Goal: Information Seeking & Learning: Learn about a topic

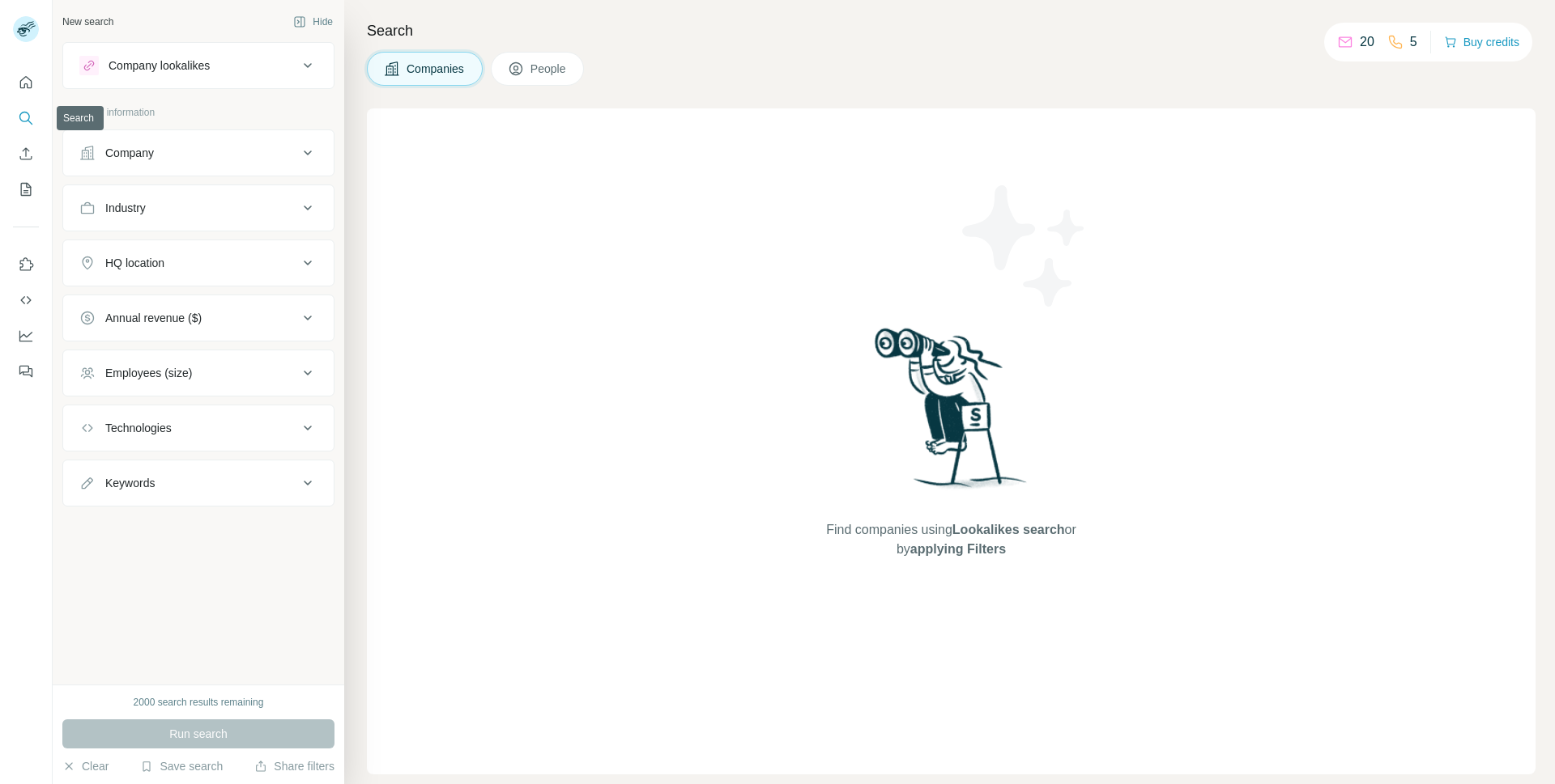
click at [26, 115] on icon "Search" at bounding box center [26, 118] width 16 height 16
click at [237, 268] on div "HQ location" at bounding box center [189, 263] width 219 height 16
click at [306, 259] on icon at bounding box center [307, 262] width 19 height 19
click at [318, 162] on button "Company" at bounding box center [198, 153] width 270 height 39
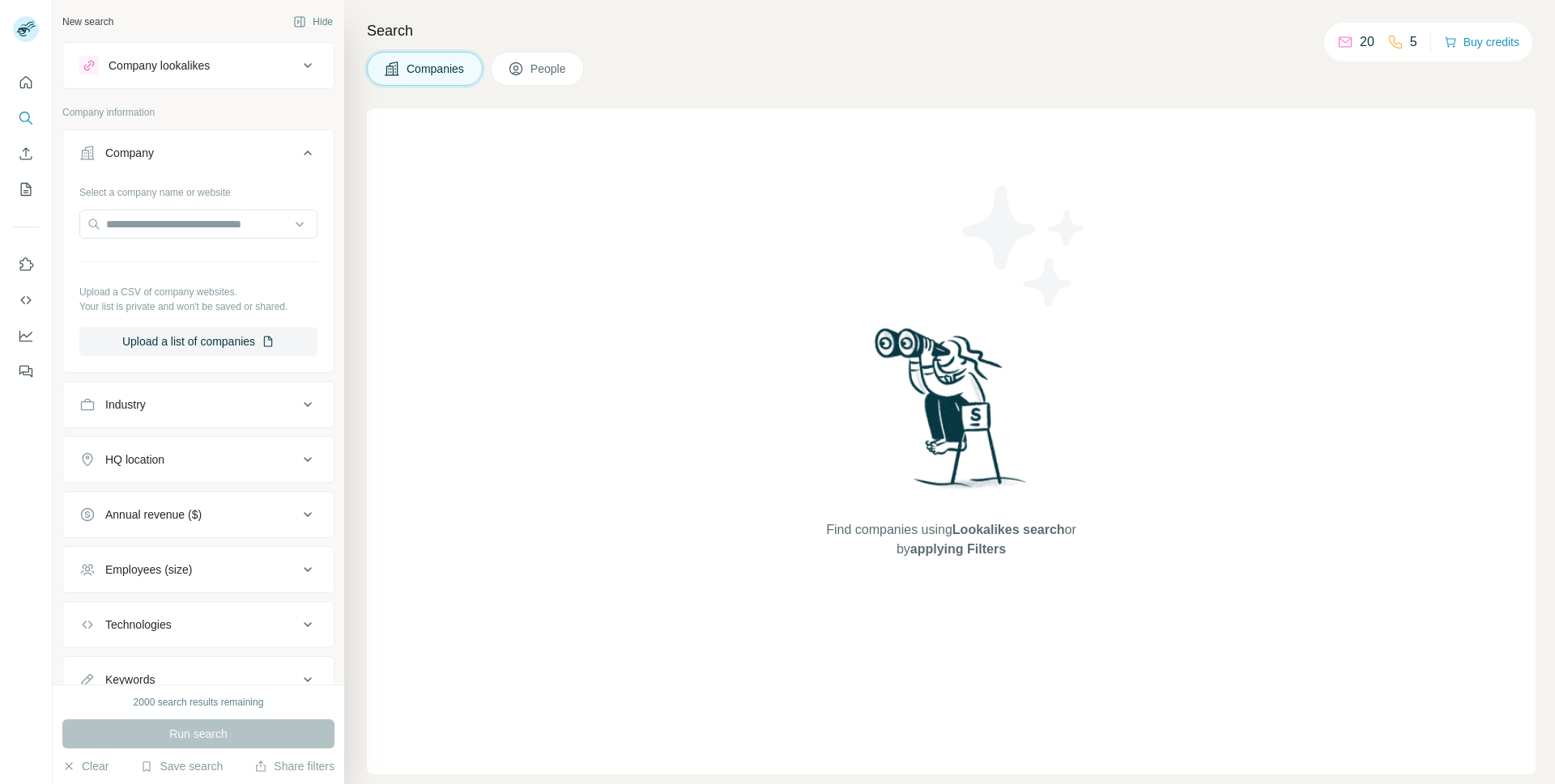
click at [308, 157] on button "Company" at bounding box center [198, 156] width 270 height 45
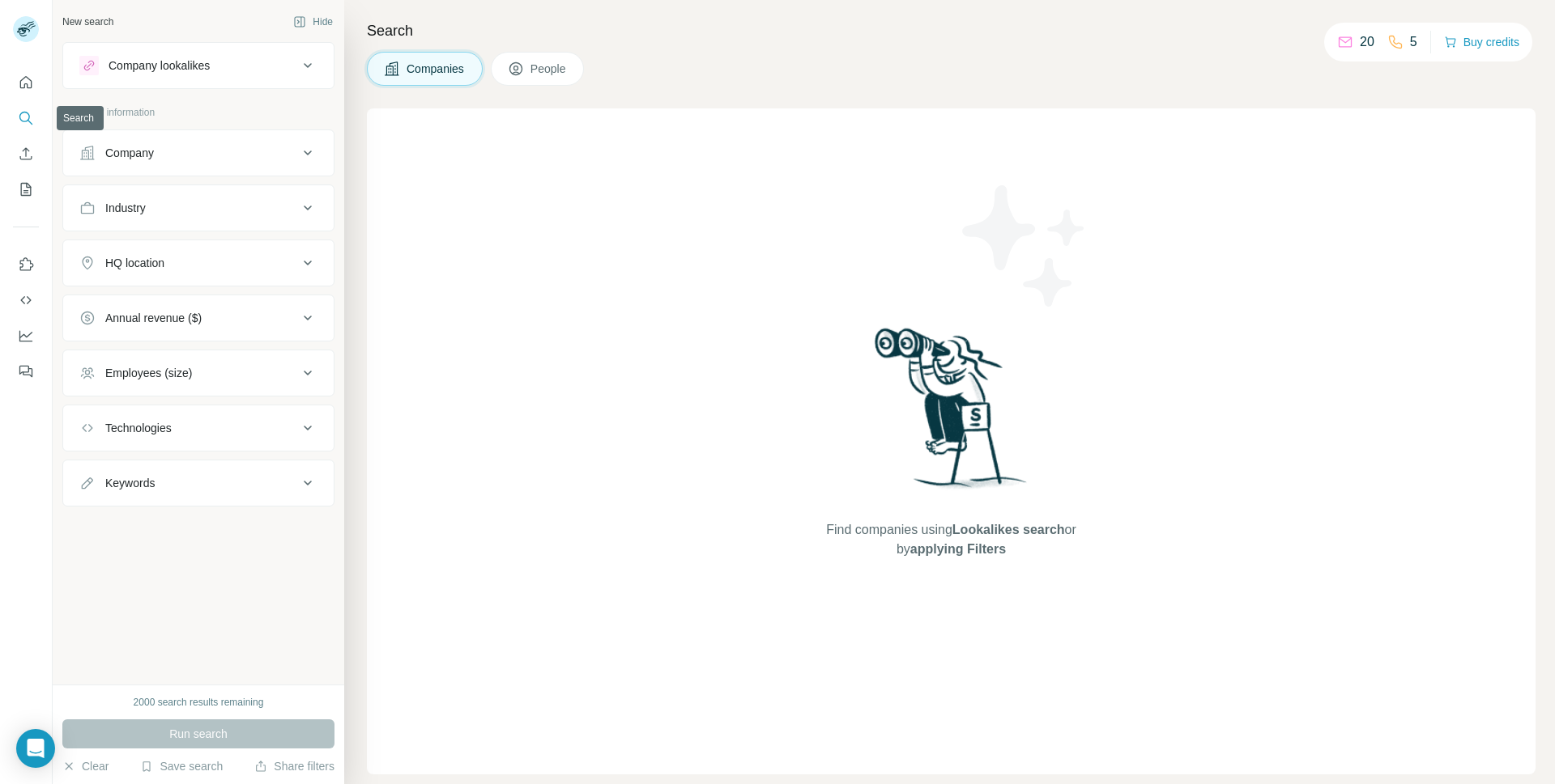
click at [28, 118] on icon "Search" at bounding box center [26, 118] width 16 height 16
click at [523, 71] on icon at bounding box center [516, 69] width 16 height 16
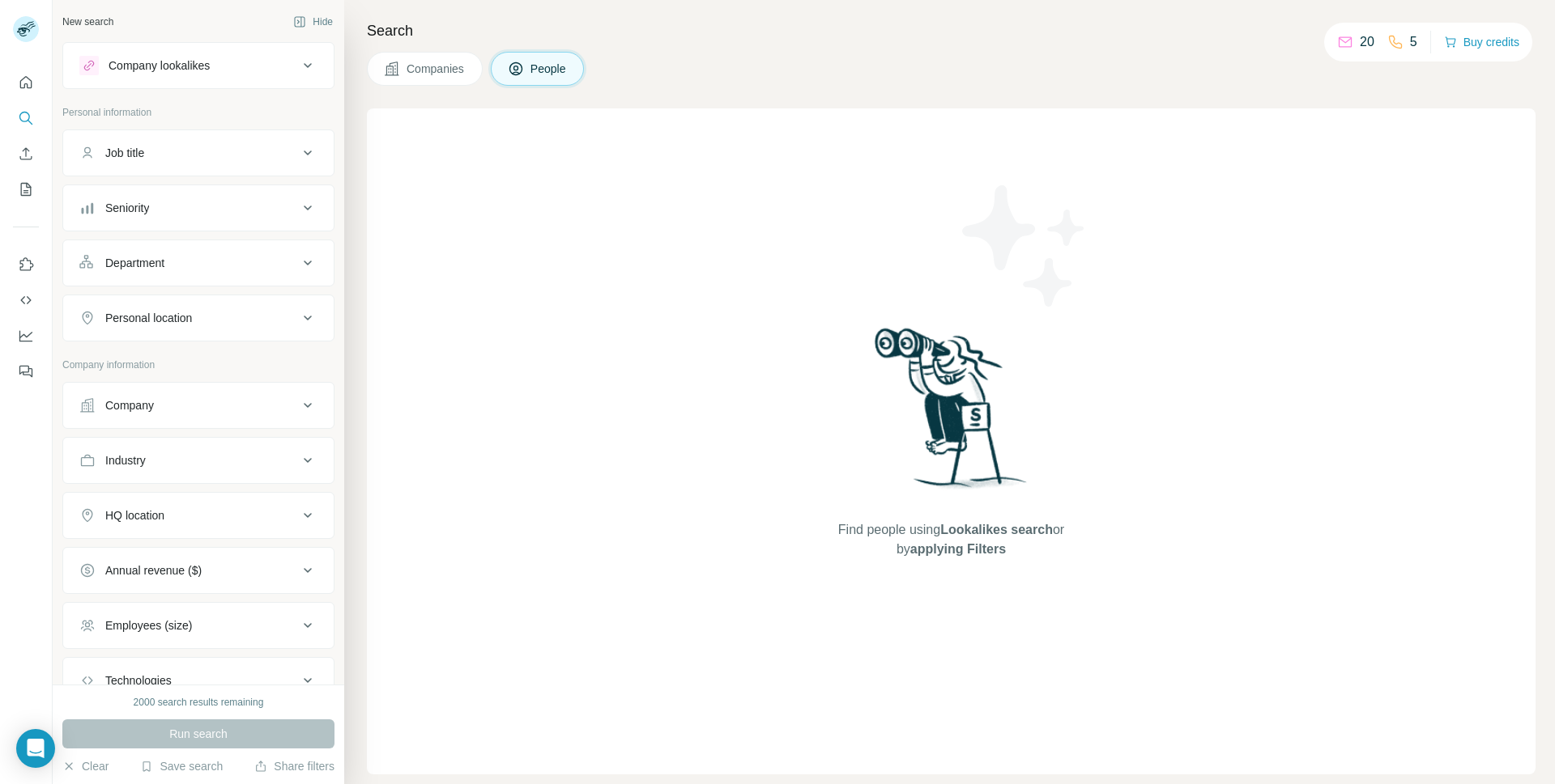
click at [1396, 46] on icon at bounding box center [1395, 42] width 16 height 16
click at [1404, 42] on div "5" at bounding box center [1402, 41] width 30 height 19
click at [22, 120] on icon "Search" at bounding box center [26, 118] width 16 height 16
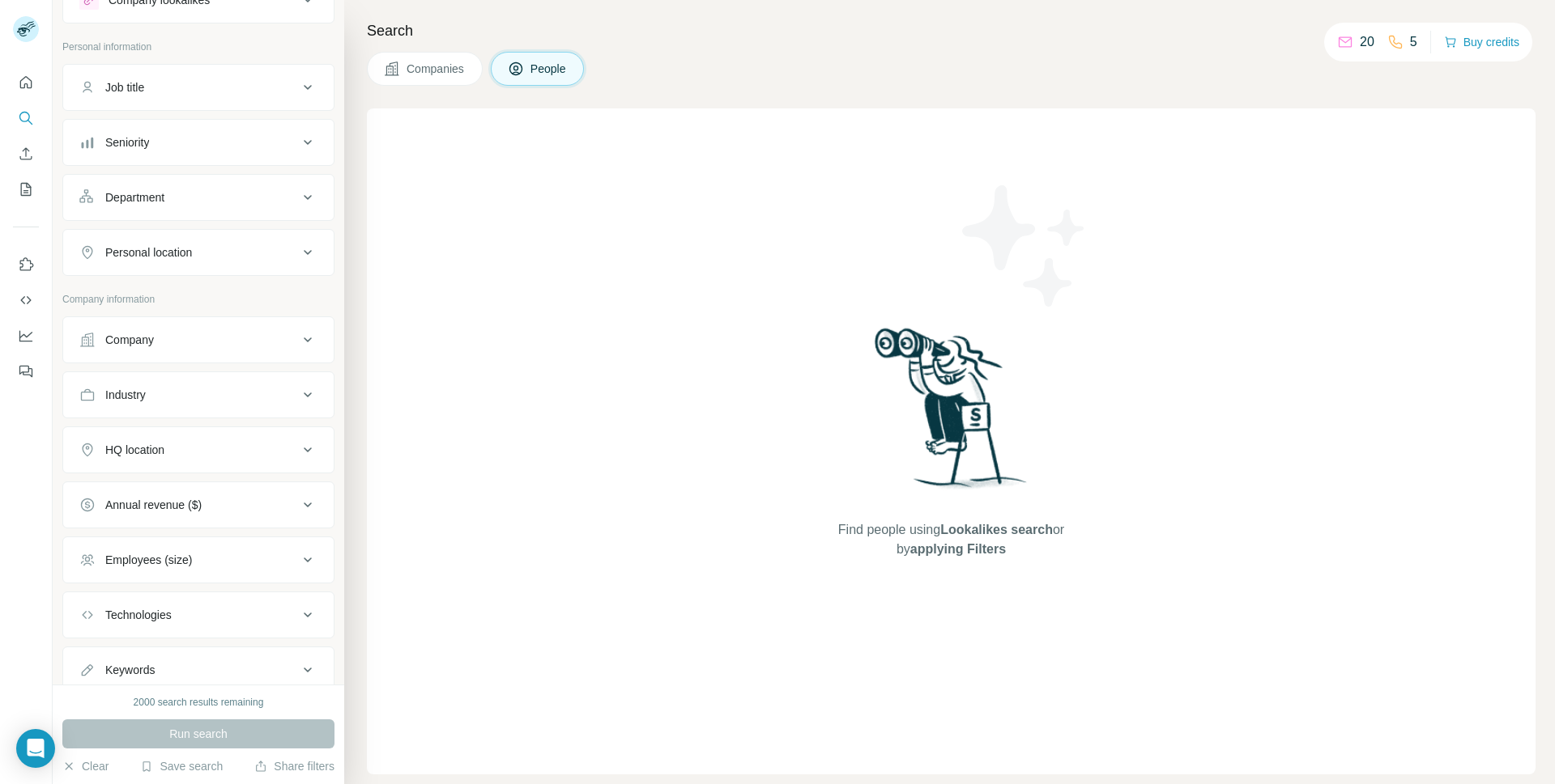
scroll to position [120, 0]
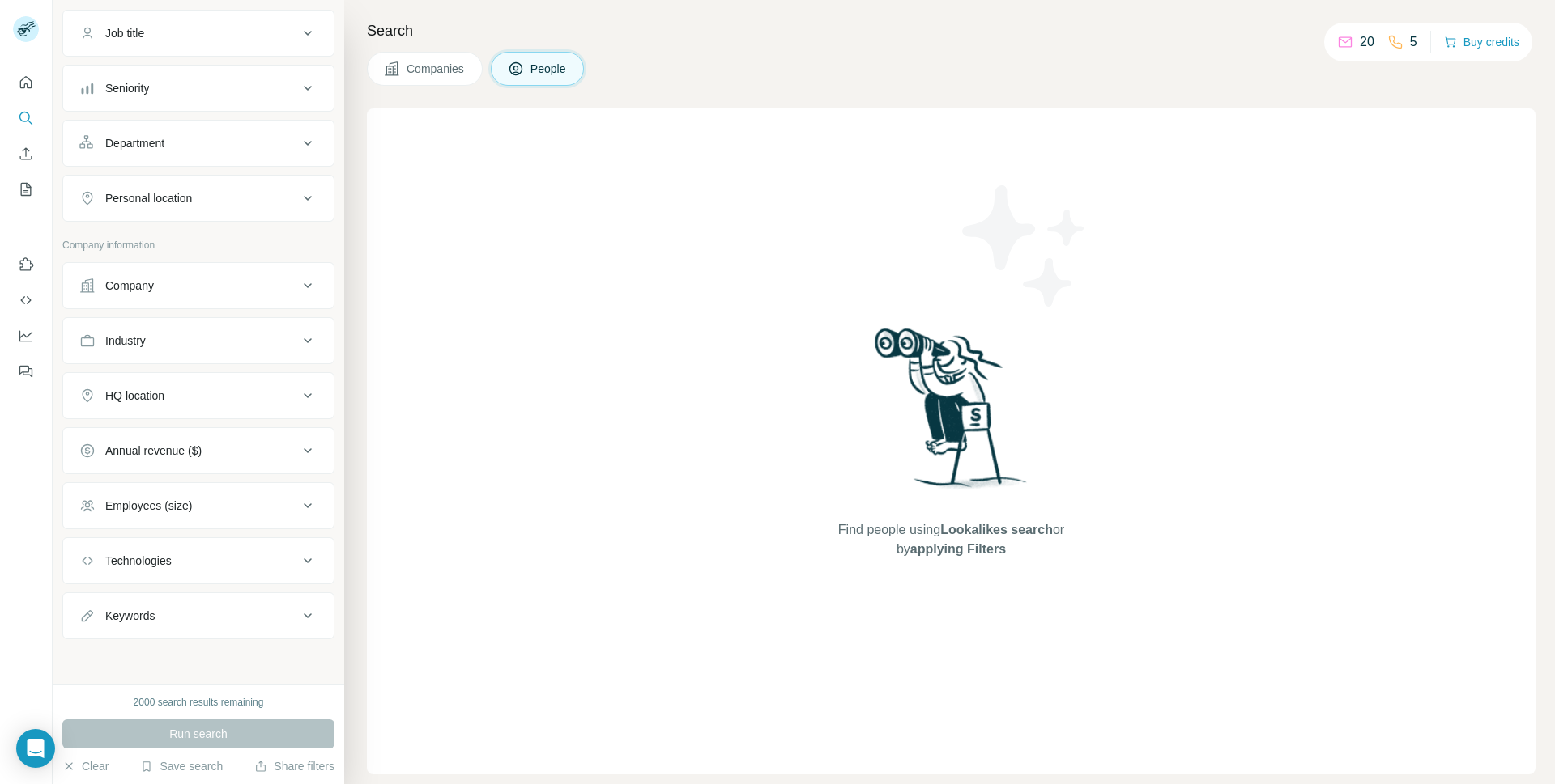
click at [162, 658] on div "New search Hide Company lookalikes Personal information Job title Seniority Dep…" at bounding box center [199, 342] width 291 height 684
click at [29, 121] on icon "Search" at bounding box center [26, 118] width 16 height 16
click at [24, 118] on icon "Search" at bounding box center [26, 118] width 16 height 16
click at [405, 76] on button "Companies" at bounding box center [425, 69] width 116 height 34
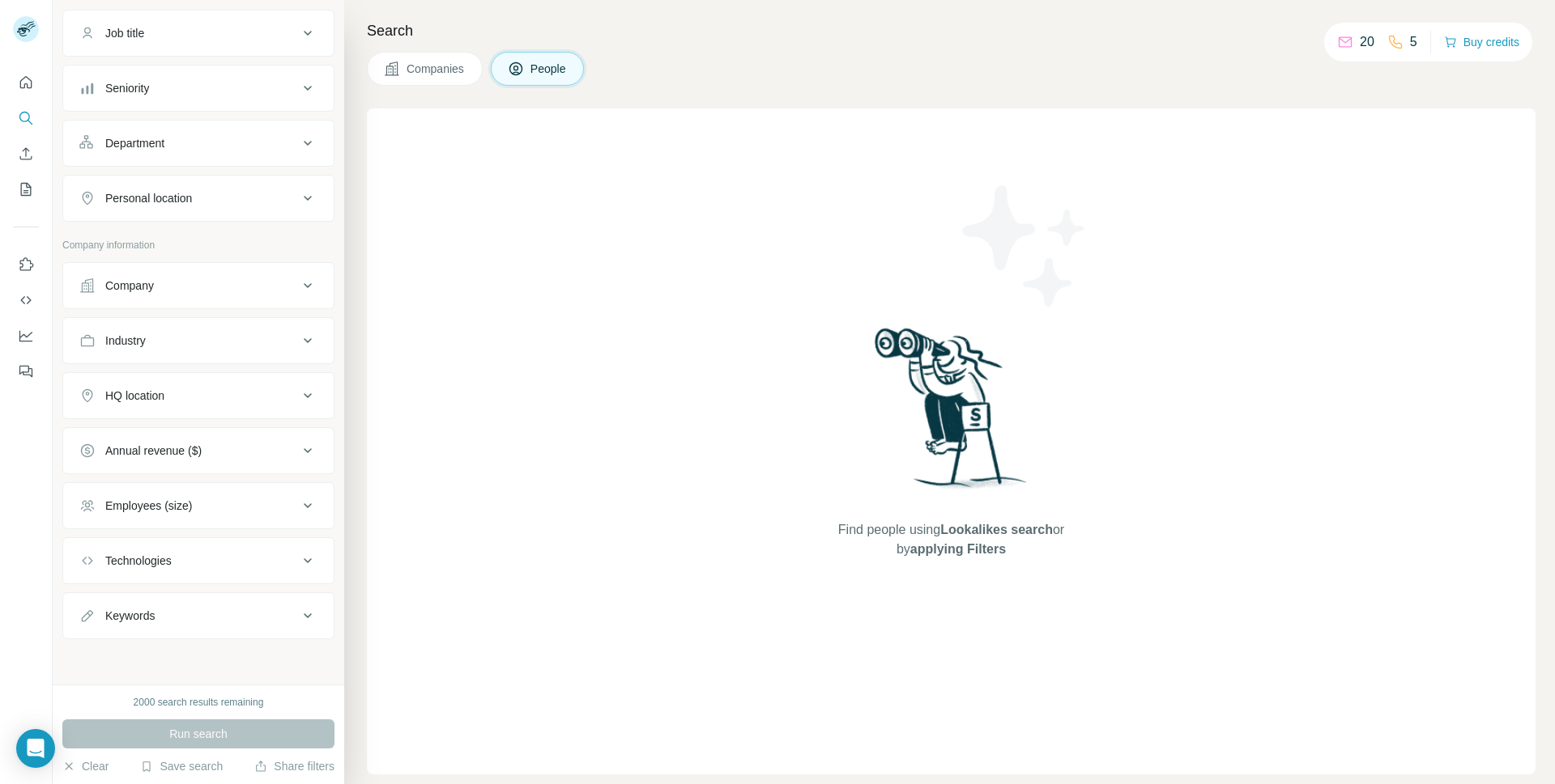
scroll to position [0, 0]
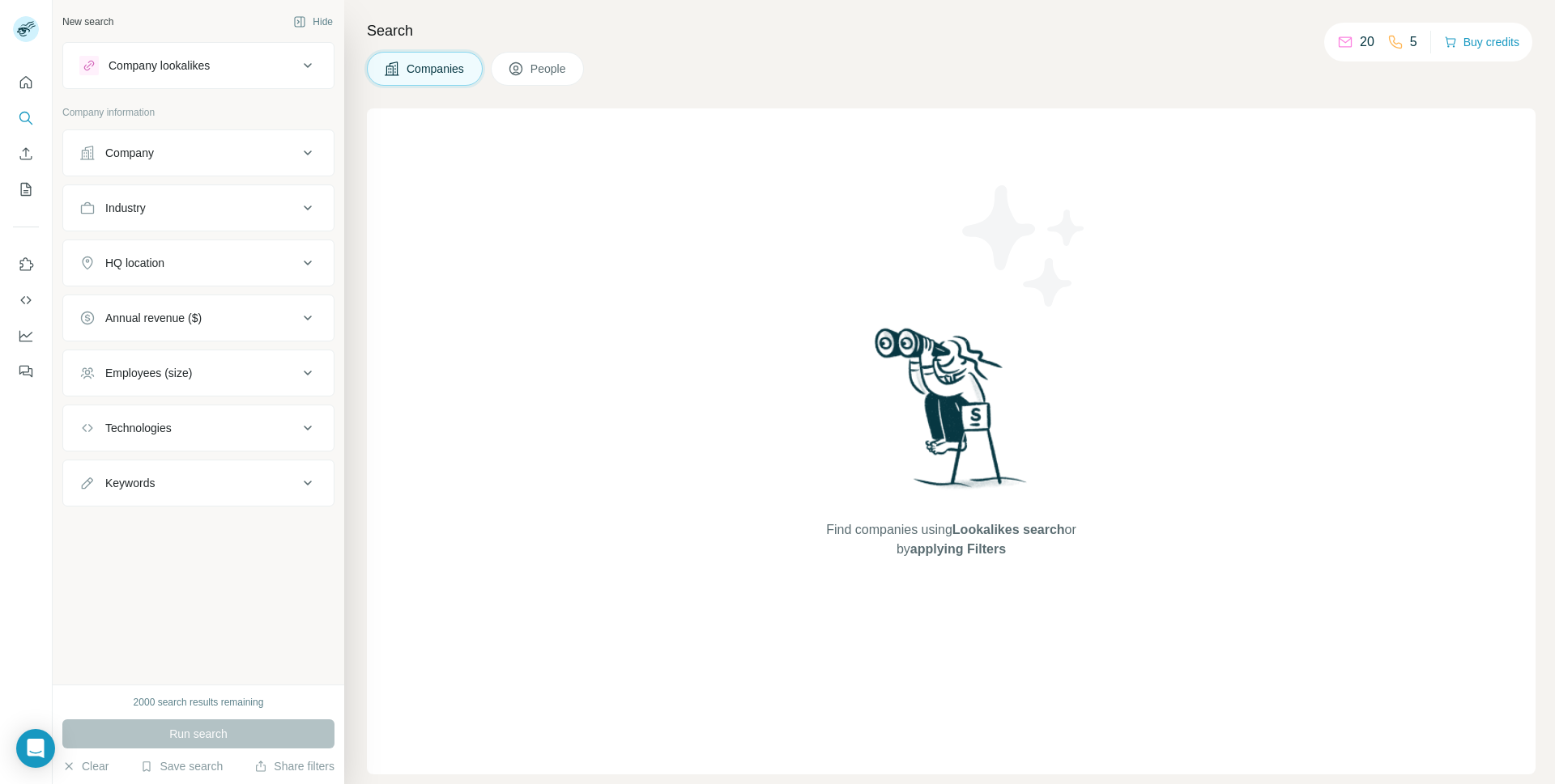
click at [498, 64] on button "People" at bounding box center [538, 69] width 94 height 34
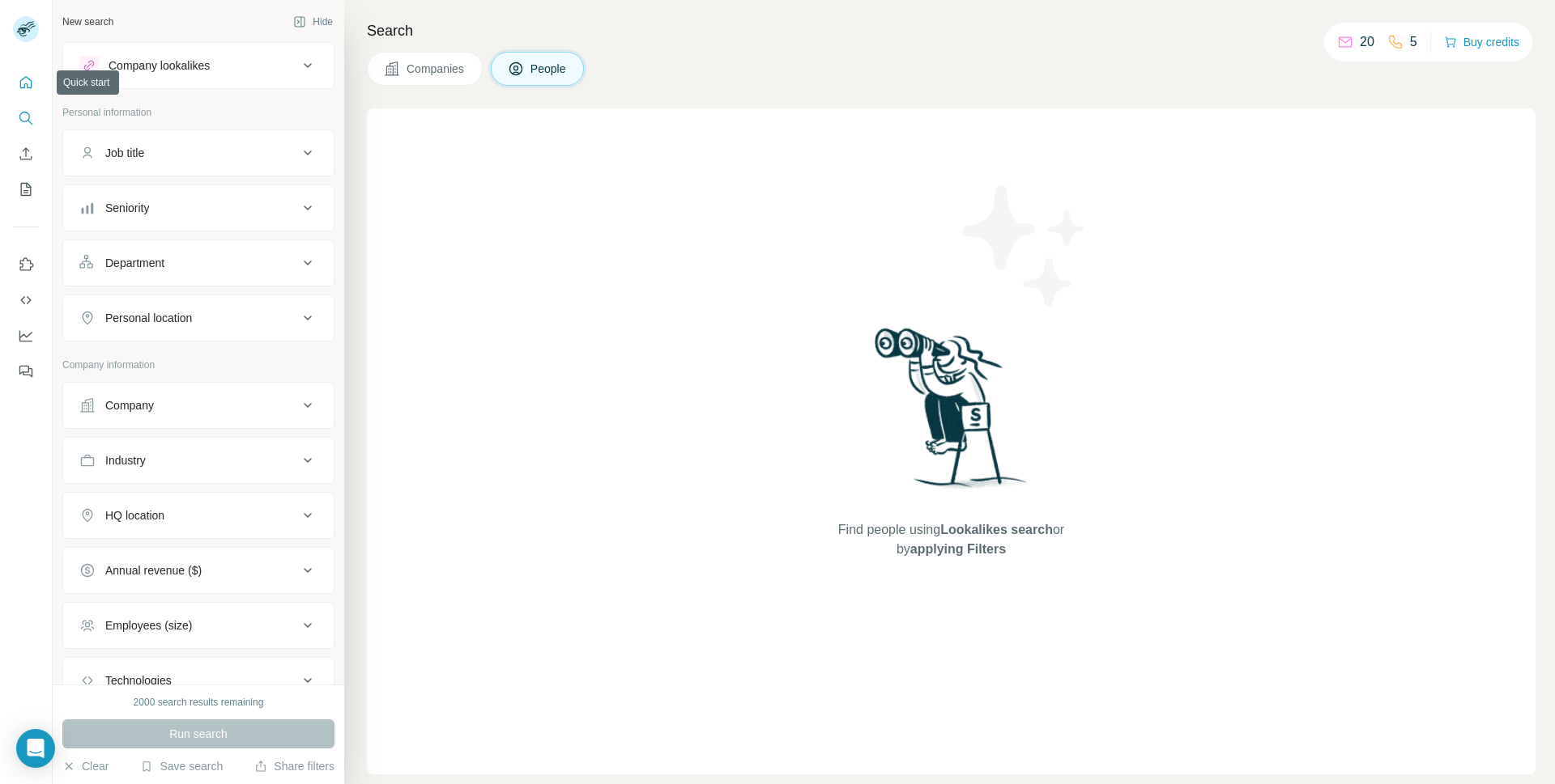
click at [28, 84] on icon "Quick start" at bounding box center [26, 82] width 12 height 12
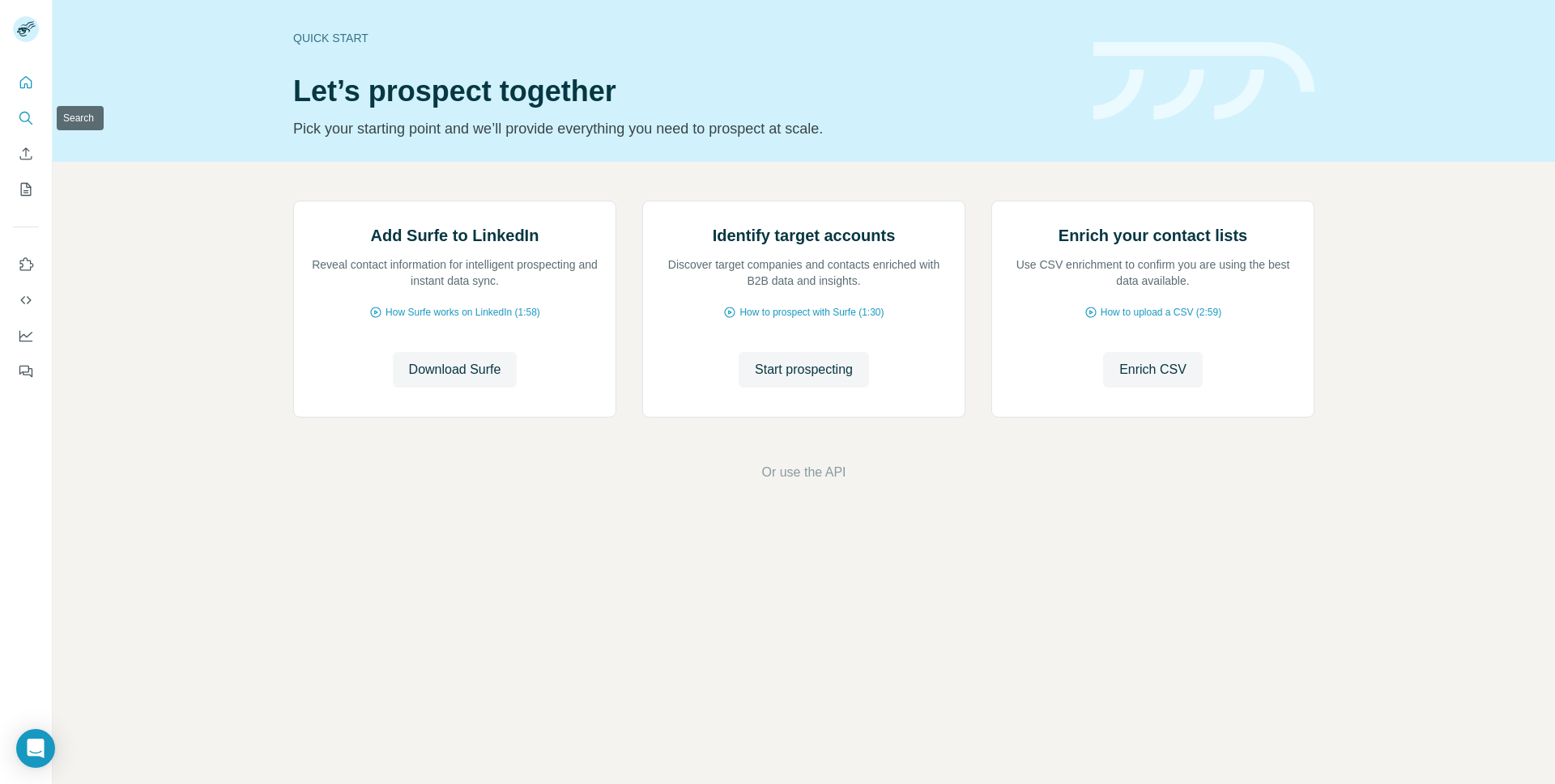
click at [29, 120] on icon "Search" at bounding box center [26, 118] width 16 height 16
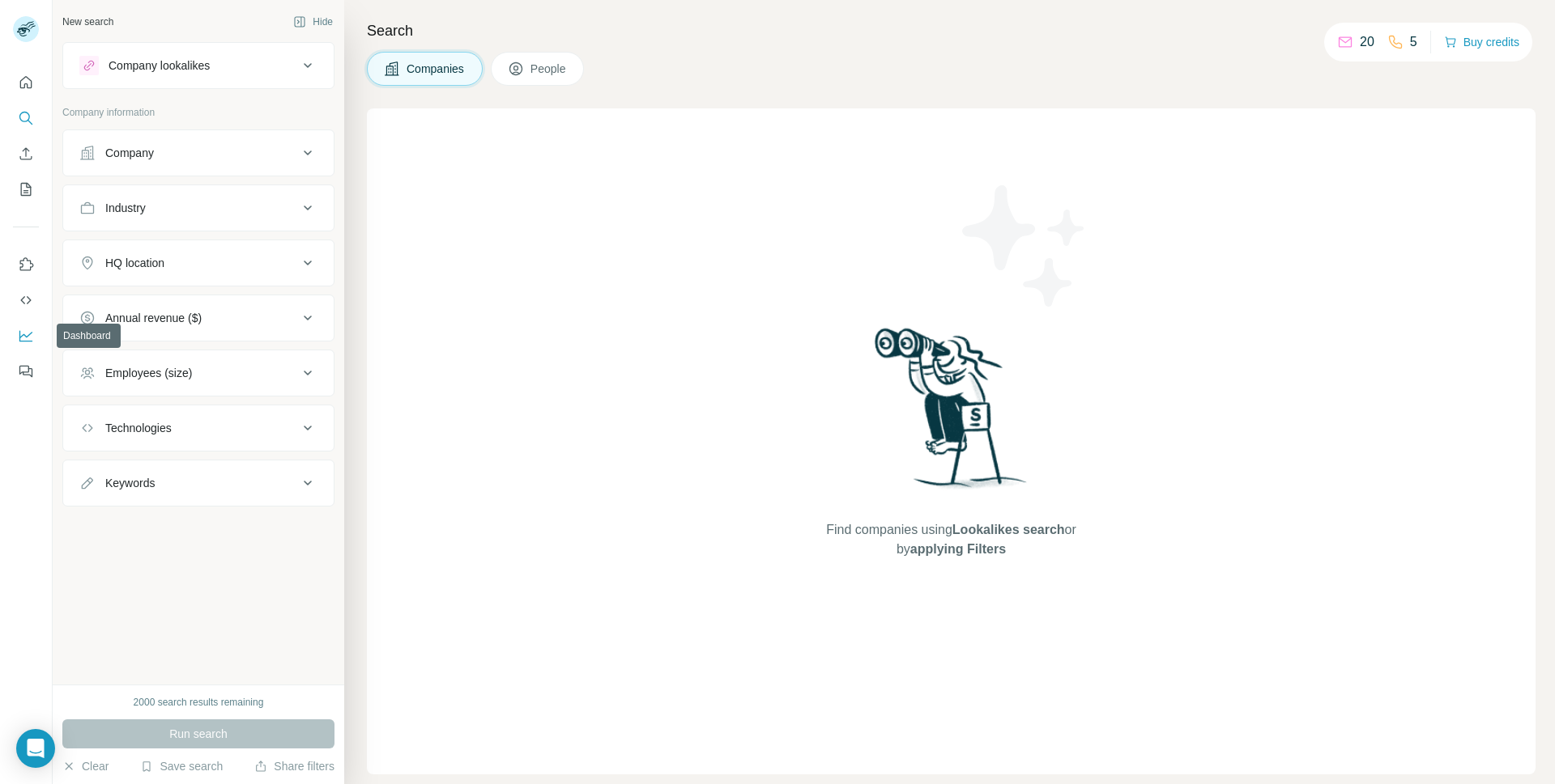
click at [24, 338] on icon "Dashboard" at bounding box center [26, 336] width 16 height 16
click at [229, 62] on div "Company lookalikes" at bounding box center [189, 65] width 219 height 19
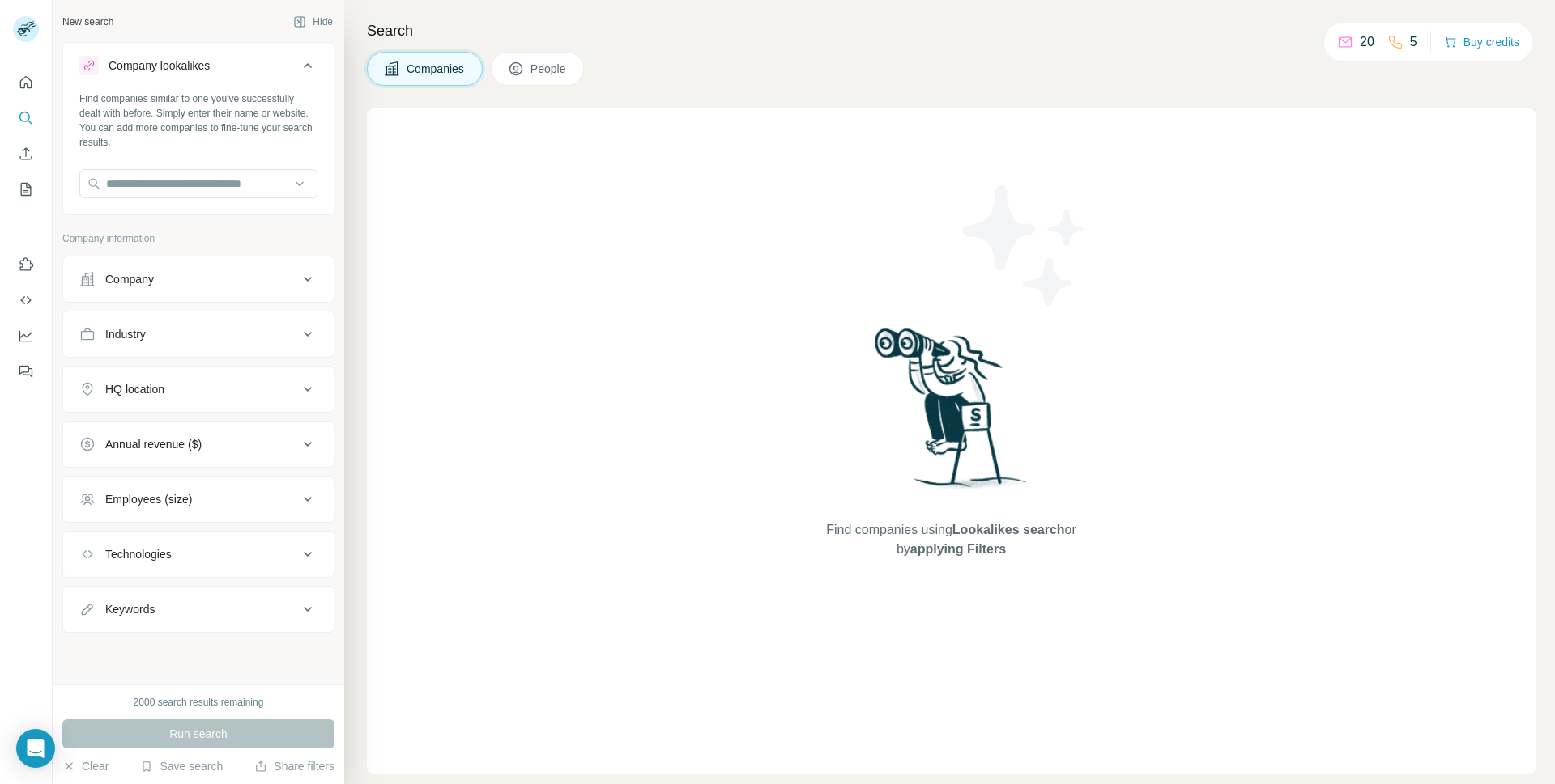
click at [229, 62] on div "Company lookalikes" at bounding box center [189, 65] width 219 height 19
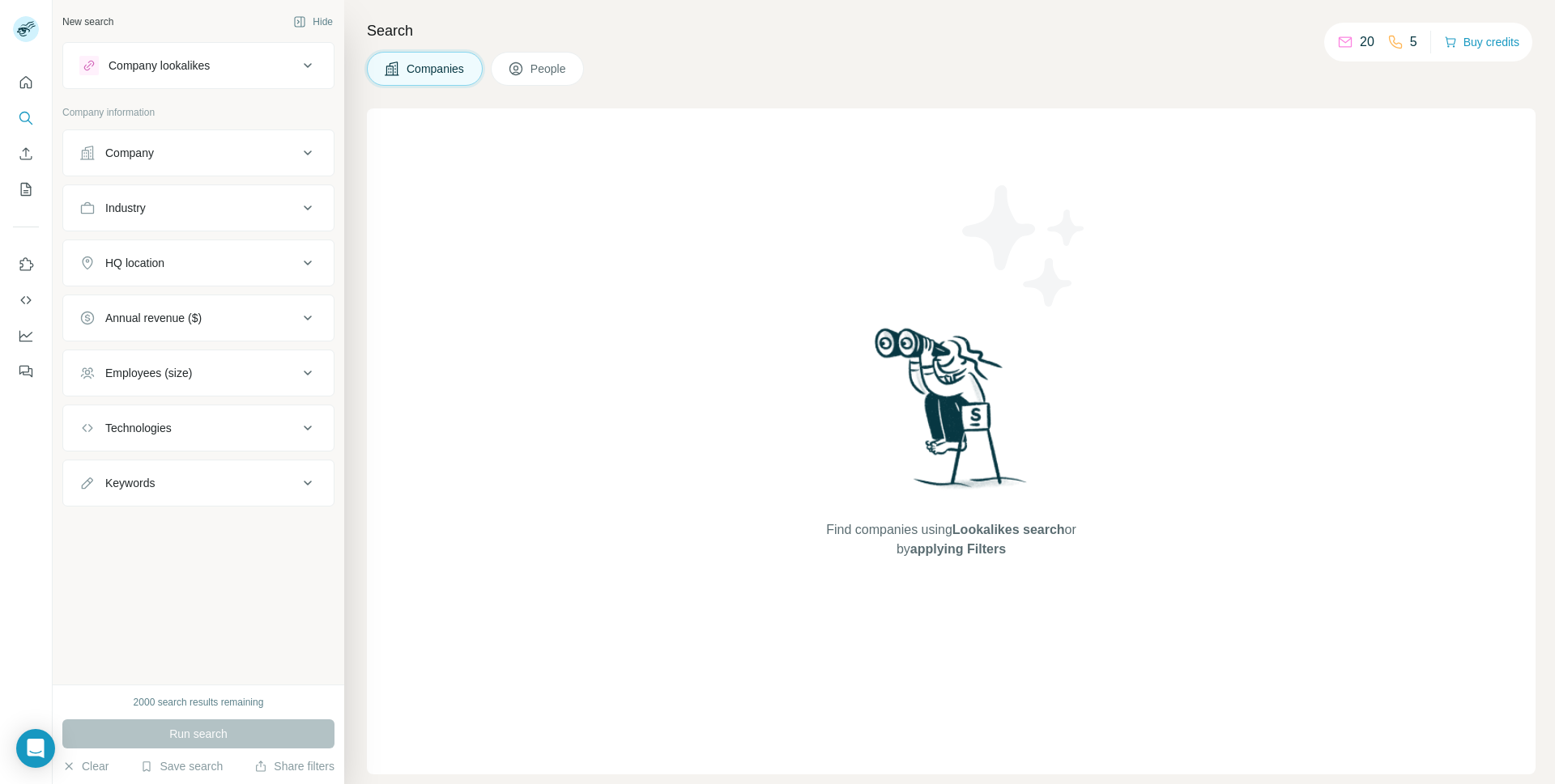
click at [228, 65] on div "Company lookalikes" at bounding box center [189, 65] width 219 height 19
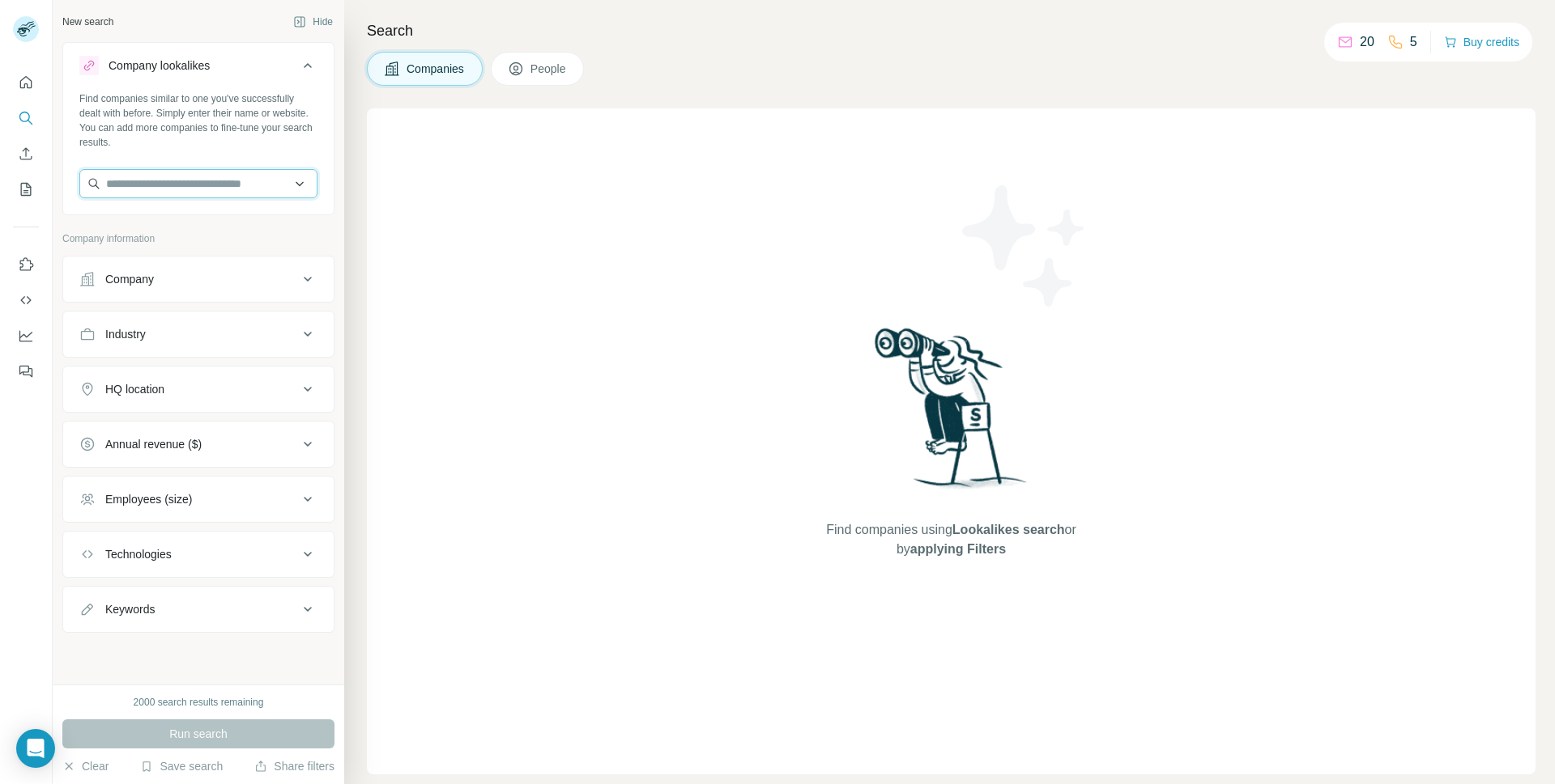
click at [198, 183] on input "text" at bounding box center [199, 184] width 239 height 29
click at [483, 183] on div "Find companies using Lookalikes search or by applying Filters" at bounding box center [951, 442] width 1169 height 666
click at [33, 81] on icon "Quick start" at bounding box center [26, 83] width 16 height 16
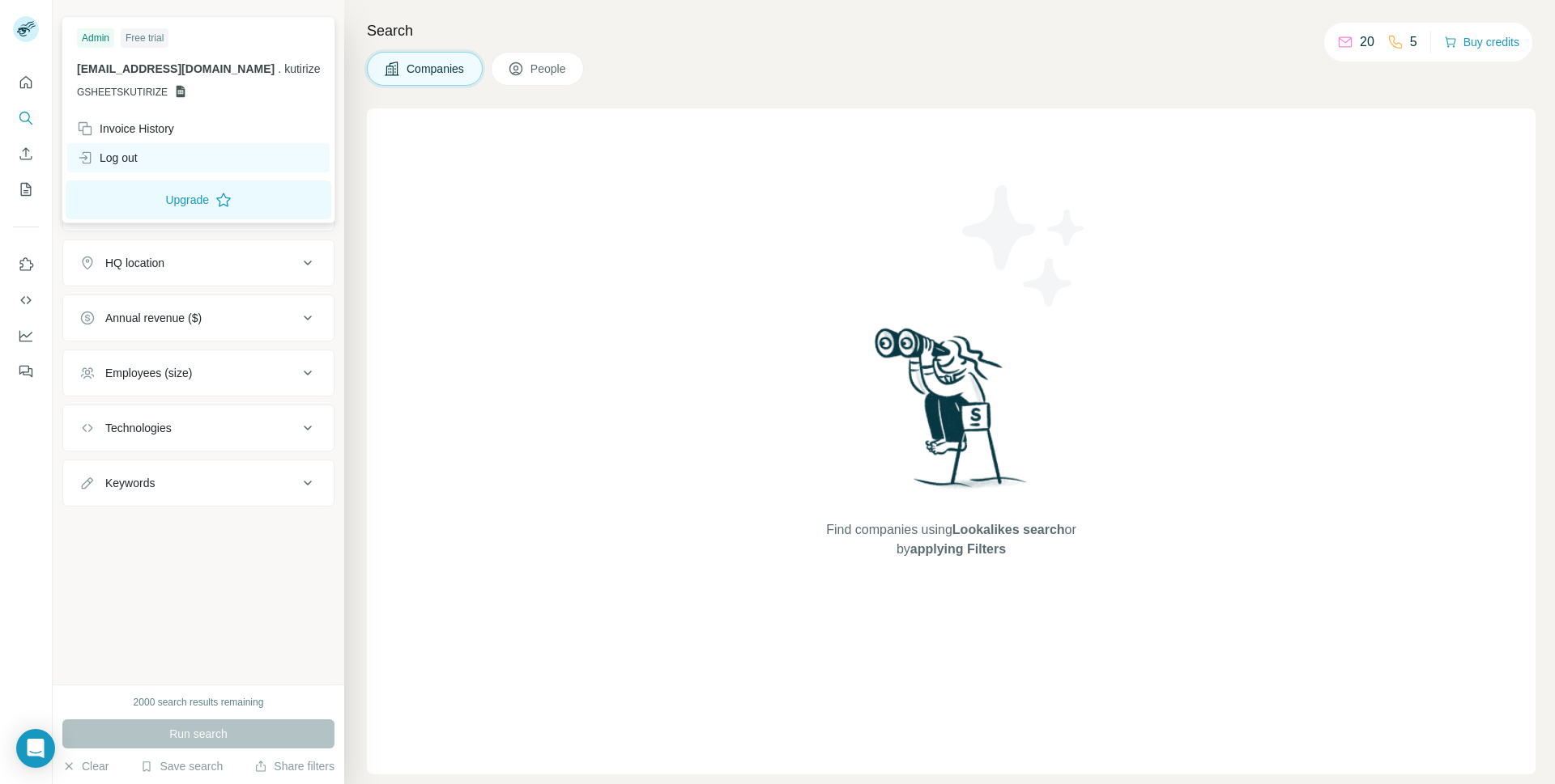
click at [116, 156] on div "Log out" at bounding box center [107, 158] width 61 height 16
